Goal: Information Seeking & Learning: Understand process/instructions

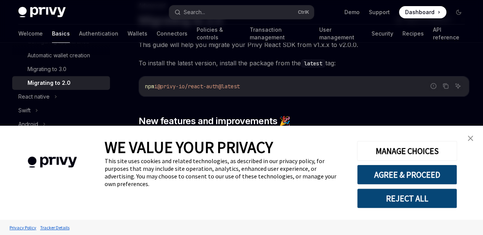
scroll to position [224, 0]
click at [67, 73] on div "Migrating to 3.0" at bounding box center [67, 68] width 78 height 9
type textarea "*"
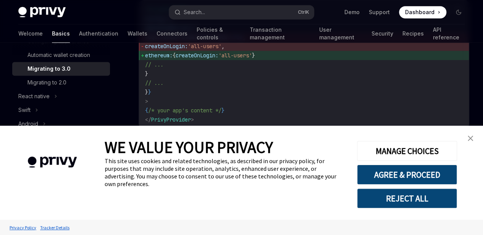
scroll to position [3115, 0]
